Goal: Task Accomplishment & Management: Manage account settings

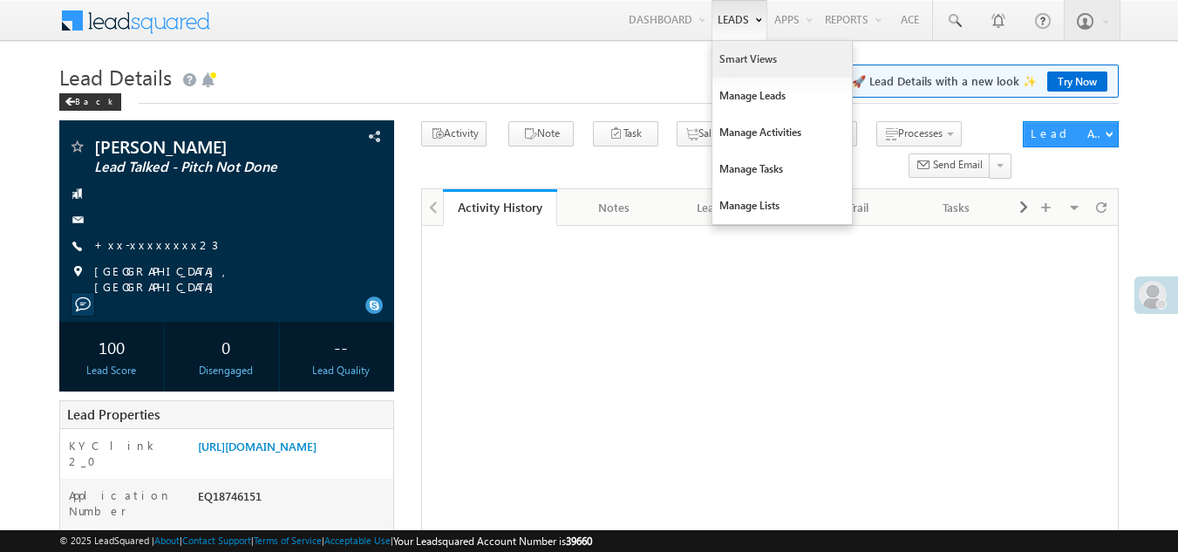
click at [739, 58] on link "Smart Views" at bounding box center [782, 59] width 140 height 37
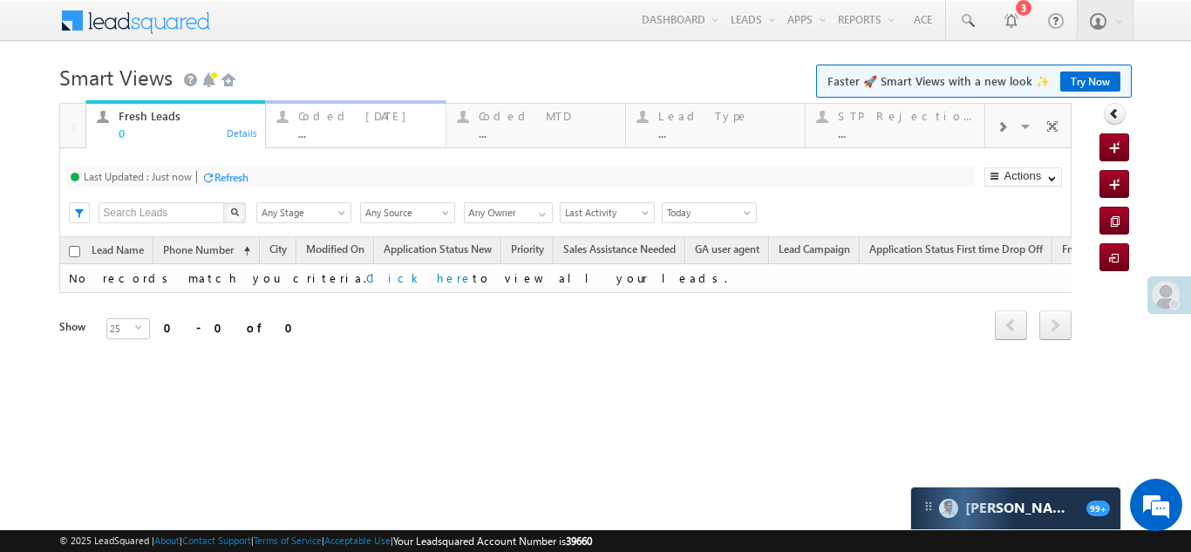
click at [321, 116] on div "Coded Today" at bounding box center [366, 116] width 136 height 14
